Goal: Information Seeking & Learning: Learn about a topic

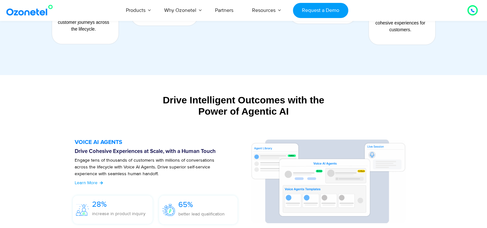
scroll to position [65, 0]
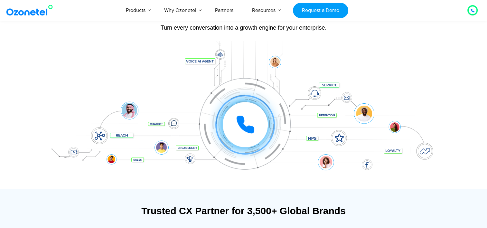
click at [256, 121] on div at bounding box center [245, 124] width 45 height 45
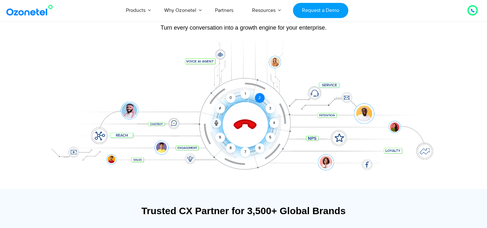
click at [260, 97] on div "2" at bounding box center [260, 98] width 10 height 10
click at [247, 95] on div "1" at bounding box center [245, 94] width 10 height 10
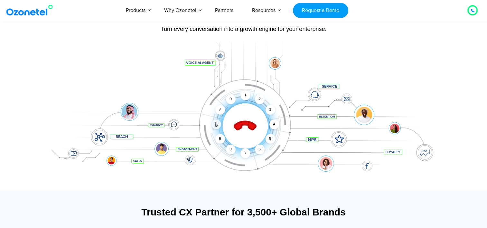
scroll to position [68, 0]
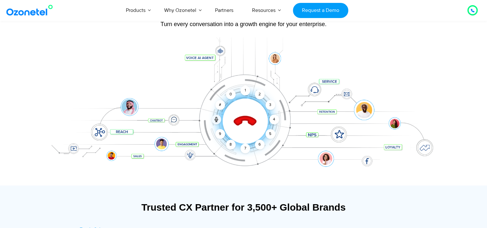
click at [245, 120] on icon at bounding box center [245, 121] width 23 height 23
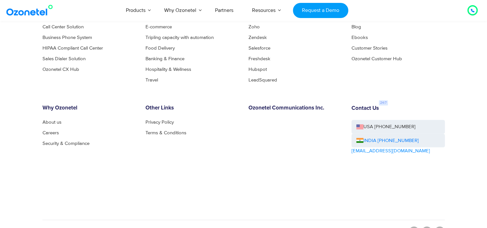
scroll to position [3544, 0]
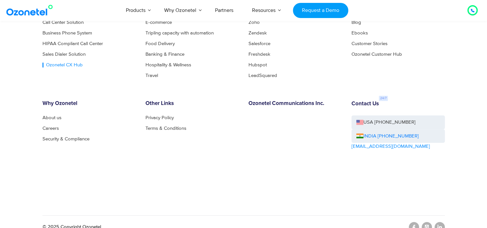
click at [72, 63] on link "Ozonetel CX Hub" at bounding box center [62, 64] width 40 height 5
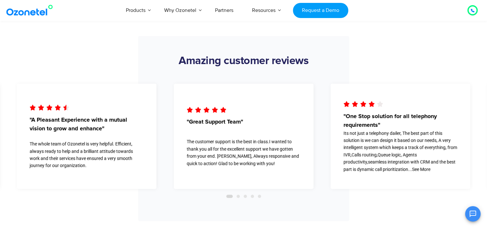
scroll to position [1561, 0]
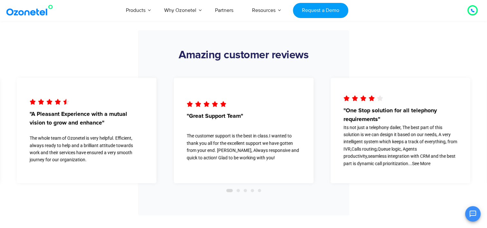
click at [238, 189] on span "Go to slide 2" at bounding box center [237, 190] width 3 height 3
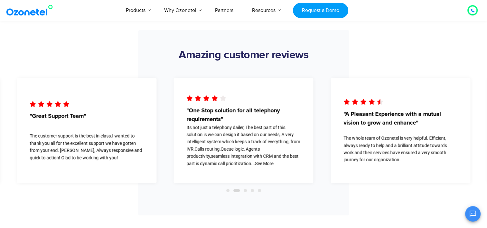
click at [245, 189] on span "Go to slide 3" at bounding box center [245, 190] width 3 height 3
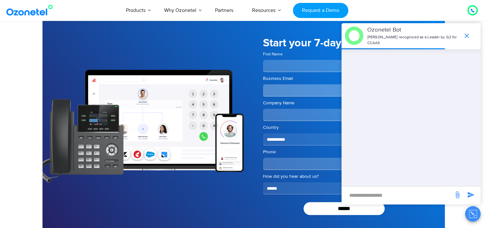
scroll to position [1808, 0]
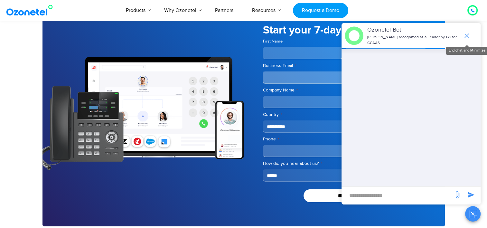
click at [464, 36] on icon "end chat or minimize" at bounding box center [467, 36] width 8 height 8
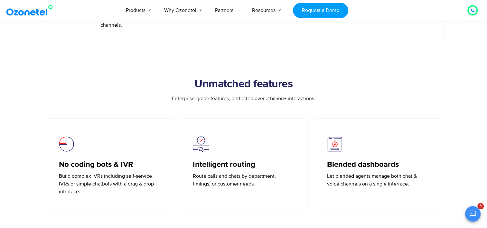
scroll to position [1011, 0]
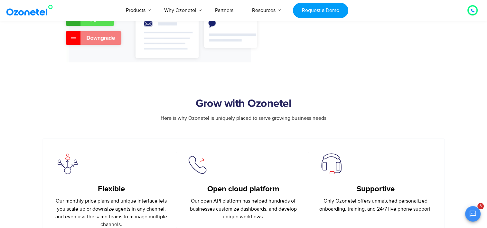
click at [485, 74] on section "Grow with Ozonetel Here is why Ozonetel is uniquely placed to serve growing bus…" at bounding box center [243, 151] width 487 height 179
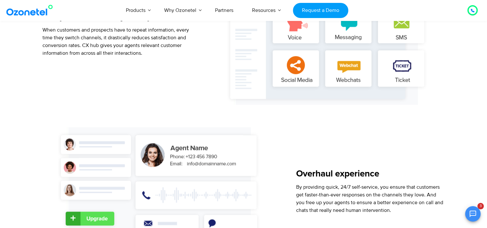
scroll to position [613, 0]
